Goal: Navigation & Orientation: Find specific page/section

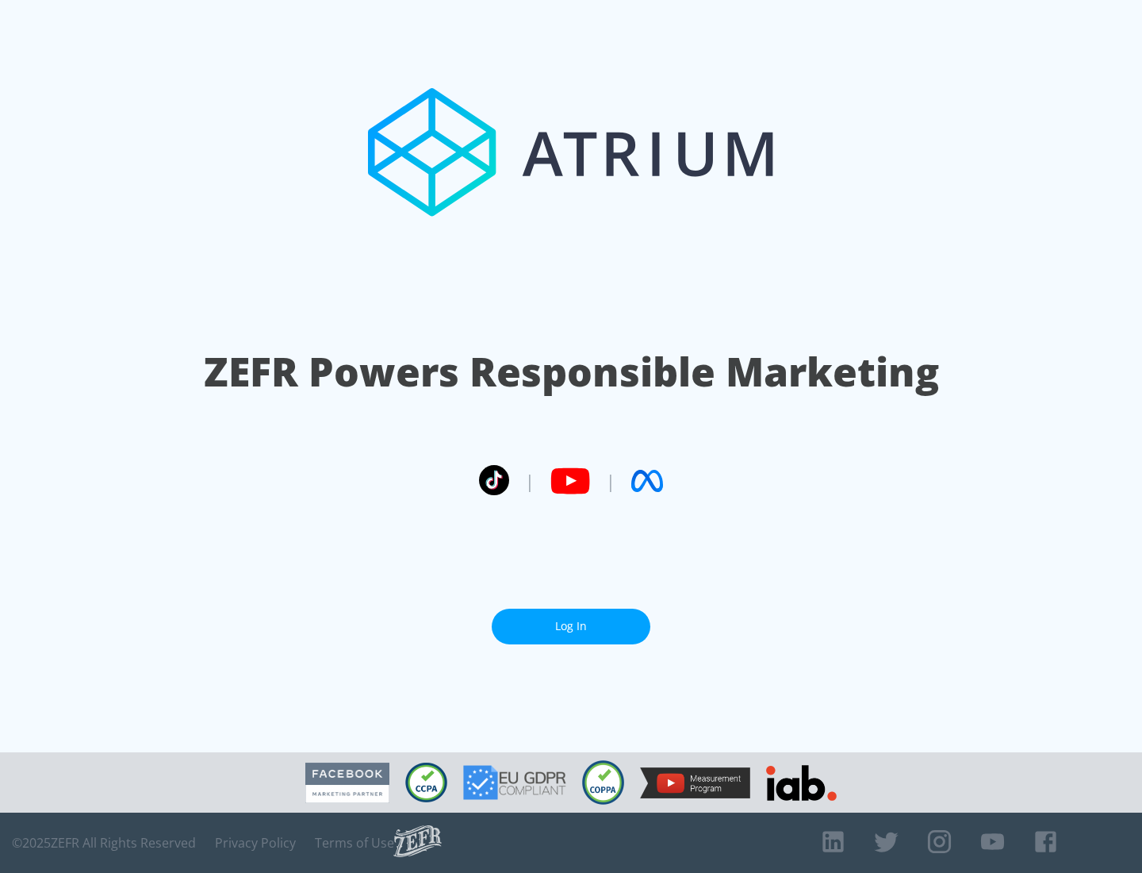
click at [571, 626] on link "Log In" at bounding box center [571, 627] width 159 height 36
